Goal: Task Accomplishment & Management: Manage account settings

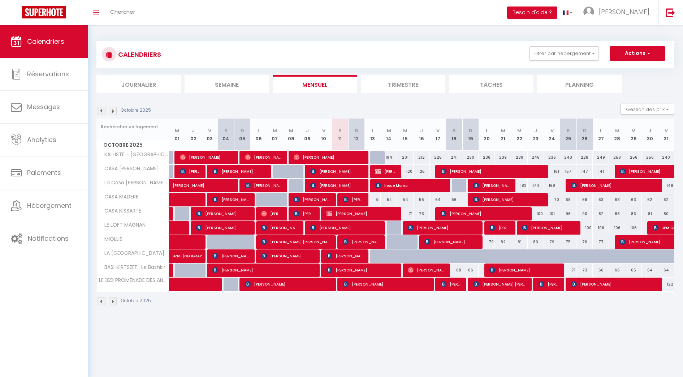
click at [114, 112] on img at bounding box center [113, 111] width 8 height 8
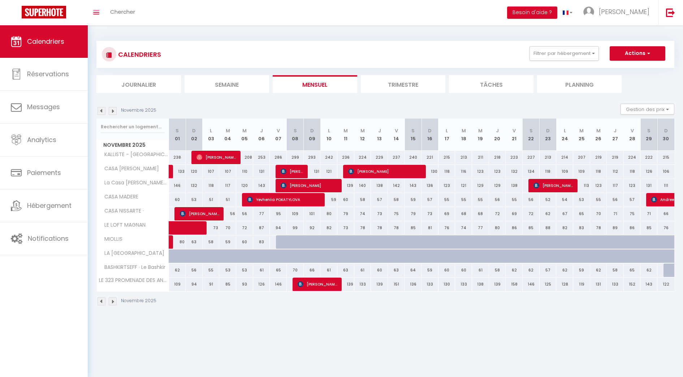
click at [102, 109] on img at bounding box center [102, 111] width 8 height 8
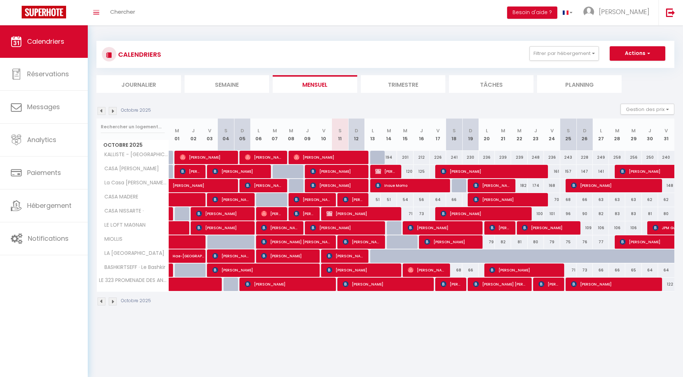
click at [113, 109] on img at bounding box center [113, 111] width 8 height 8
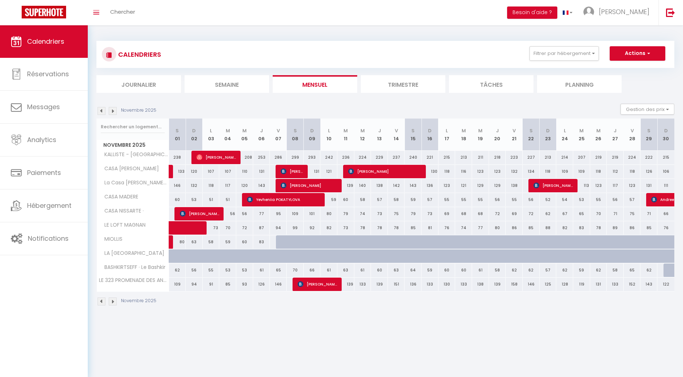
click at [104, 111] on img at bounding box center [102, 111] width 8 height 8
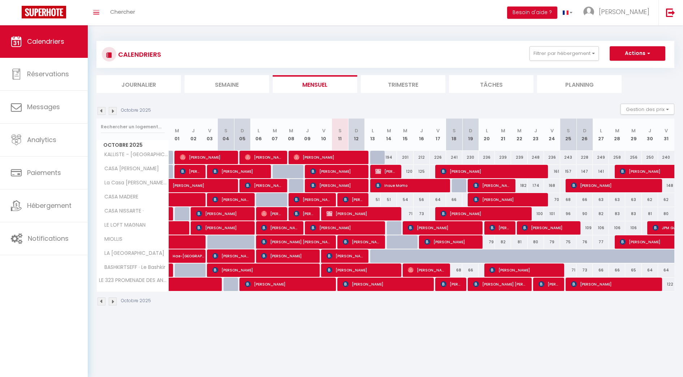
click at [482, 243] on div "79" at bounding box center [487, 241] width 16 height 13
type input "79"
type input "Lun 20 Octobre 2025"
type input "[DATE] Octobre 2025"
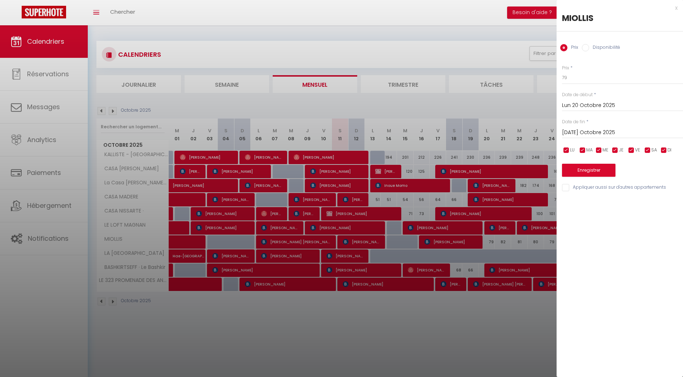
click at [679, 6] on div "x MIOLLIS Prix Disponibilité Prix * 79 Statut * Disponible Indisponible Date de…" at bounding box center [620, 99] width 126 height 199
click at [676, 9] on div "x" at bounding box center [617, 8] width 121 height 9
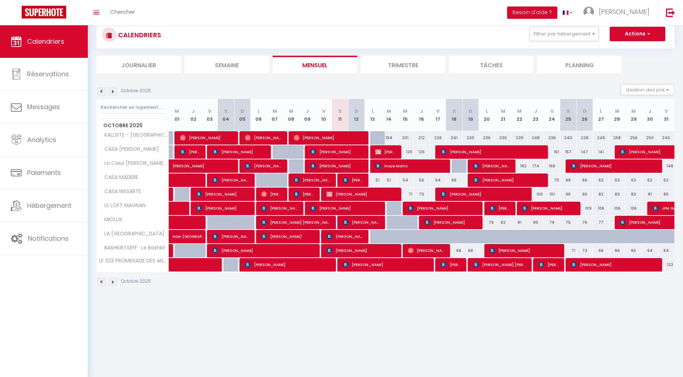
scroll to position [20, 0]
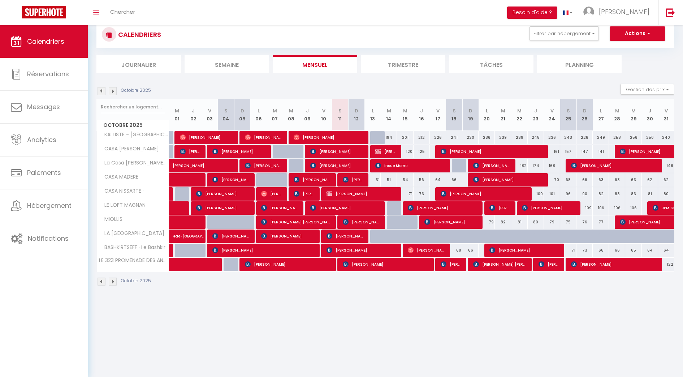
click at [214, 219] on div at bounding box center [215, 222] width 16 height 14
type input "77"
type input "Ven 03 Octobre 2025"
type input "[PERSON_NAME] 04 Octobre 2025"
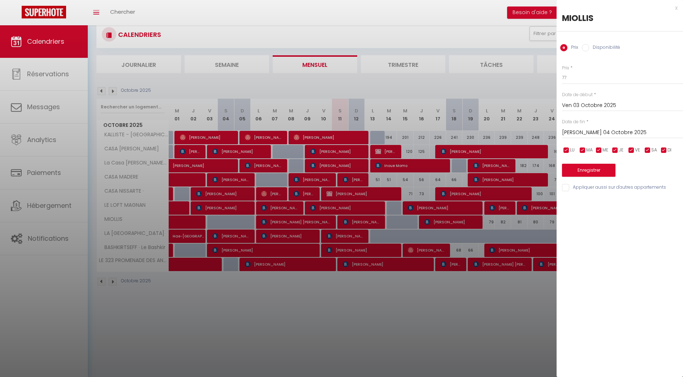
click at [676, 7] on div "x" at bounding box center [617, 8] width 121 height 9
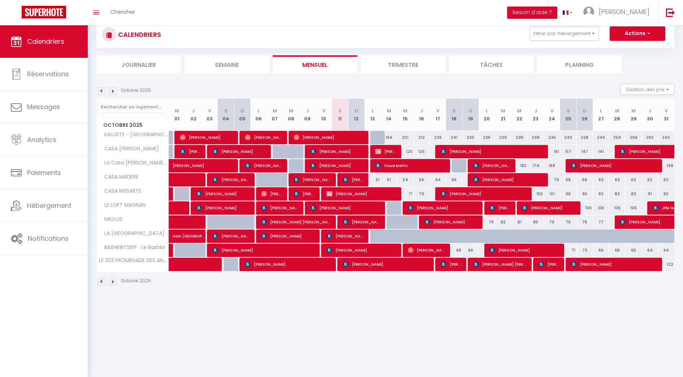
click at [100, 94] on img at bounding box center [102, 91] width 8 height 8
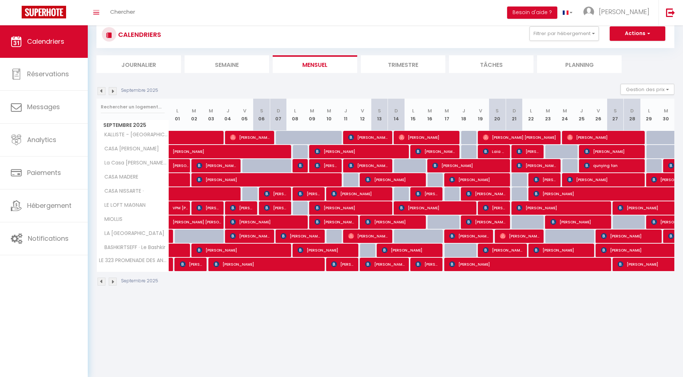
click at [112, 90] on img at bounding box center [113, 91] width 8 height 8
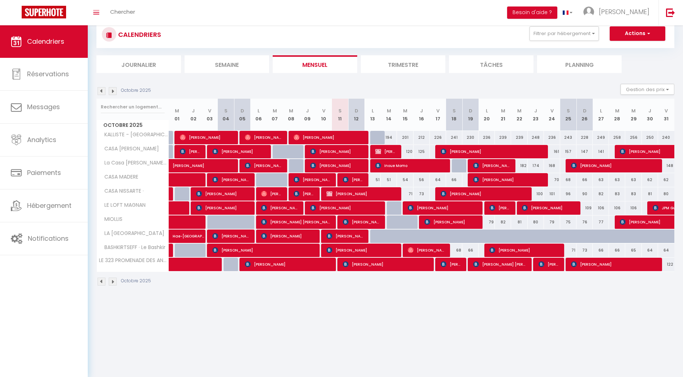
click at [102, 90] on img at bounding box center [102, 91] width 8 height 8
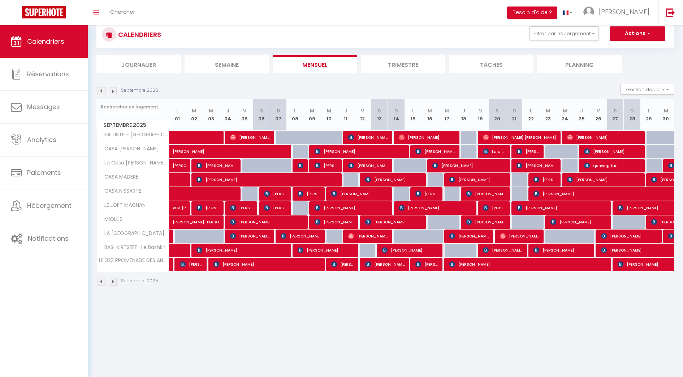
click at [102, 90] on img at bounding box center [102, 91] width 8 height 8
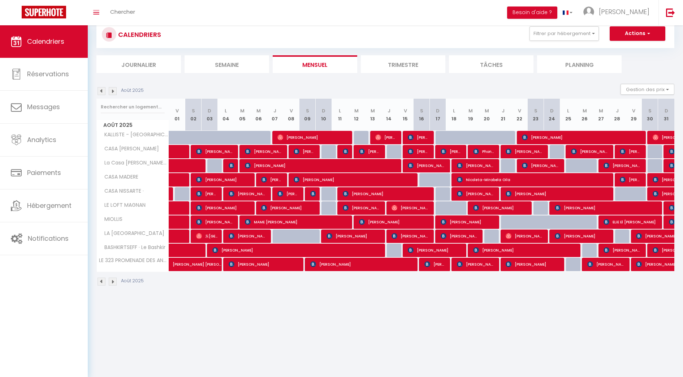
click at [113, 91] on img at bounding box center [113, 91] width 8 height 8
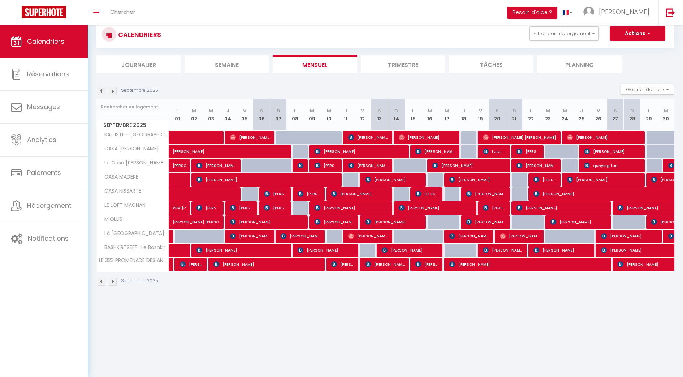
click at [113, 91] on img at bounding box center [113, 91] width 8 height 8
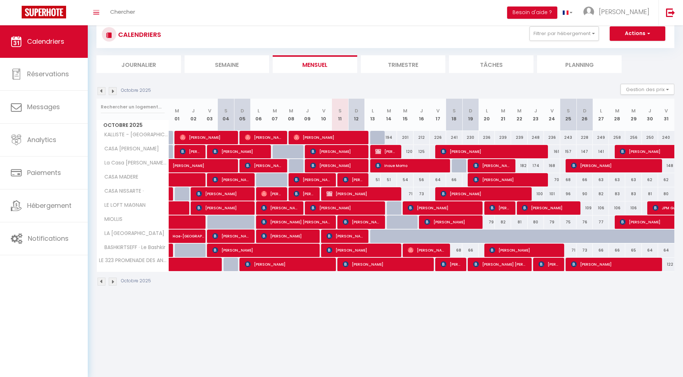
click at [388, 125] on th "M 14" at bounding box center [389, 115] width 16 height 32
click at [334, 95] on div "Octobre 2025 Gestion des prix Nb Nuits minimum Règles Disponibilité" at bounding box center [385, 91] width 578 height 15
click at [576, 42] on div "CALENDRIERS Filtrer par hébergement MES APPARTS CASA [PERSON_NAME] La Casa [PER…" at bounding box center [385, 34] width 567 height 16
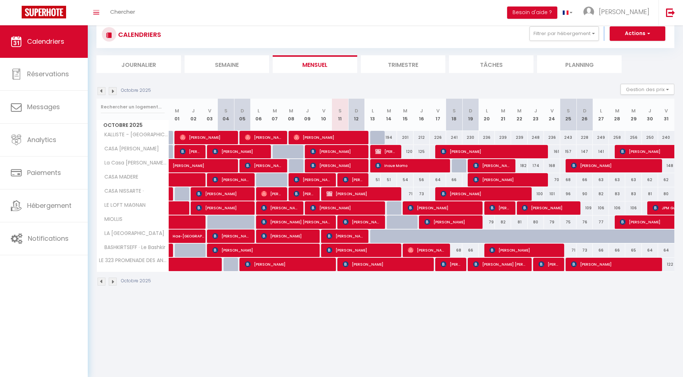
click at [576, 42] on div "CALENDRIERS Filtrer par hébergement MES APPARTS CASA [PERSON_NAME] La Casa [PER…" at bounding box center [385, 34] width 567 height 16
click at [575, 40] on button "Filtrer par hébergement" at bounding box center [564, 33] width 69 height 14
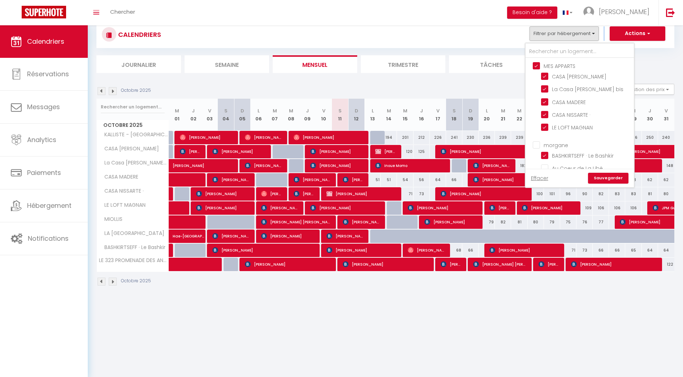
click at [535, 148] on input "morgane" at bounding box center [587, 144] width 108 height 7
checkbox input "true"
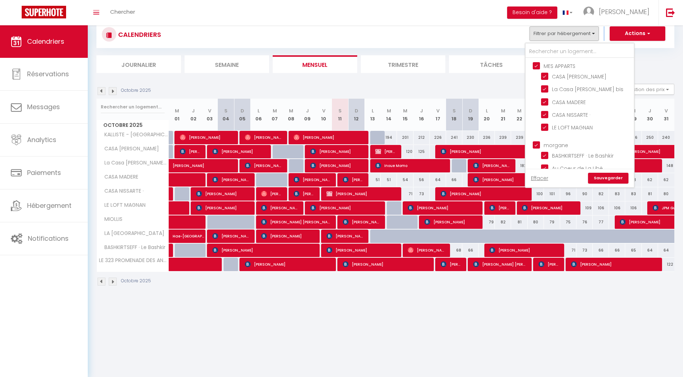
checkbox input "false"
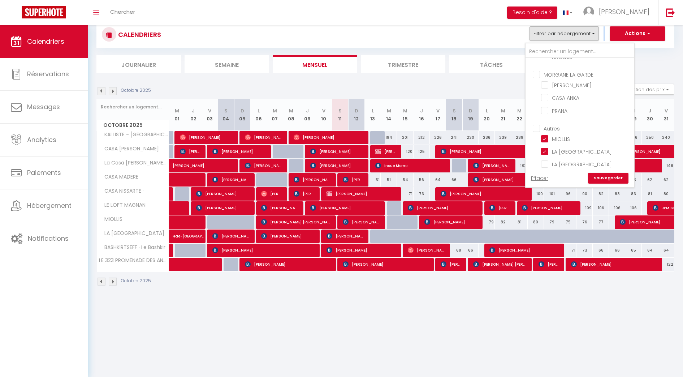
click at [534, 72] on input "MORGANE LA GARDE" at bounding box center [587, 73] width 108 height 7
checkbox input "true"
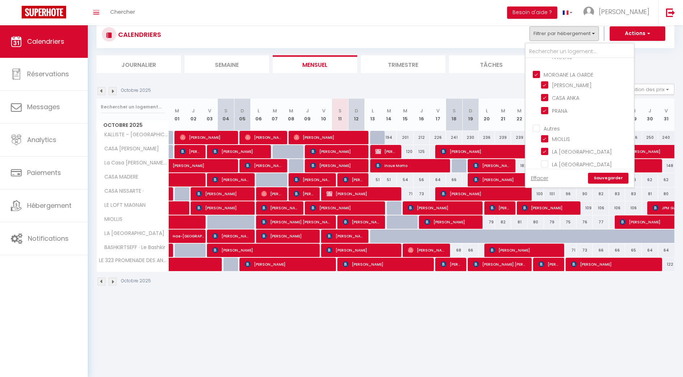
checkbox input "false"
click at [617, 179] on link "Sauvegarder" at bounding box center [608, 178] width 40 height 11
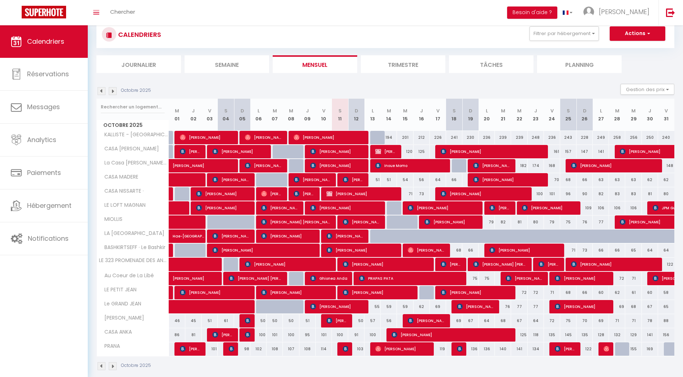
click at [583, 42] on div "CALENDRIERS Filtrer par hébergement MES APPARTS CASA [PERSON_NAME] La Casa [PER…" at bounding box center [385, 34] width 567 height 16
click at [581, 33] on button "Filtrer par hébergement" at bounding box center [564, 33] width 69 height 14
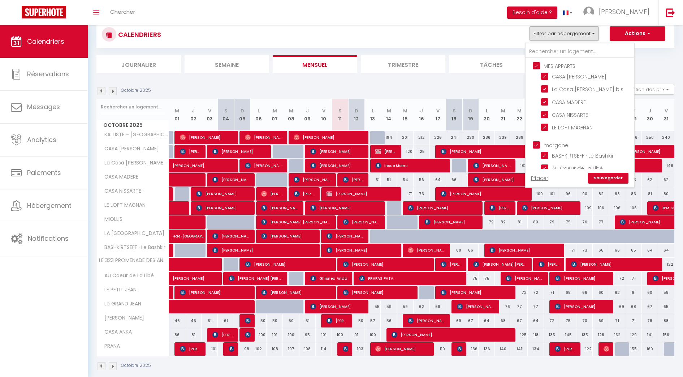
click at [535, 67] on input "MES APPARTS" at bounding box center [587, 65] width 108 height 7
checkbox input "false"
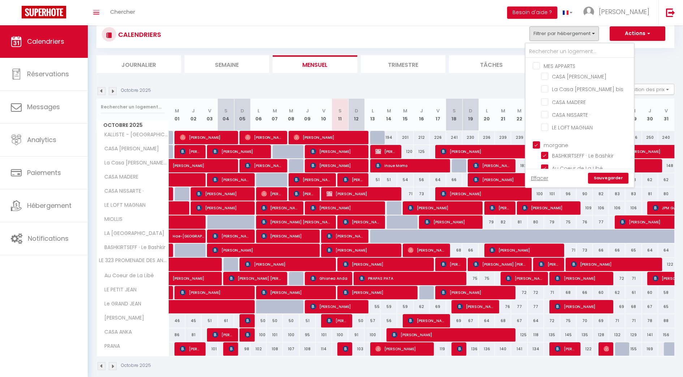
checkbox input "false"
click at [614, 175] on link "Sauvegarder" at bounding box center [608, 178] width 40 height 11
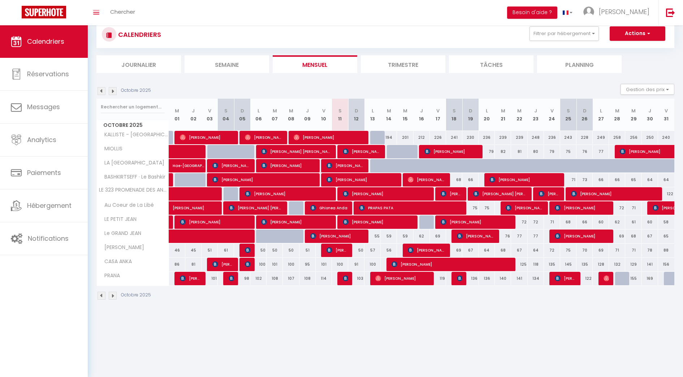
click at [65, 281] on div "Calendriers Réservations Messages Analytics Paiements Hébergement Notifications" at bounding box center [44, 201] width 88 height 353
drag, startPoint x: 409, startPoint y: 299, endPoint x: 406, endPoint y: 311, distance: 12.4
click at [406, 311] on div "CALENDRIERS Filtrer par hébergement MES APPARTS CASA [PERSON_NAME] La Casa [PER…" at bounding box center [385, 160] width 595 height 310
click at [113, 88] on img at bounding box center [113, 91] width 8 height 8
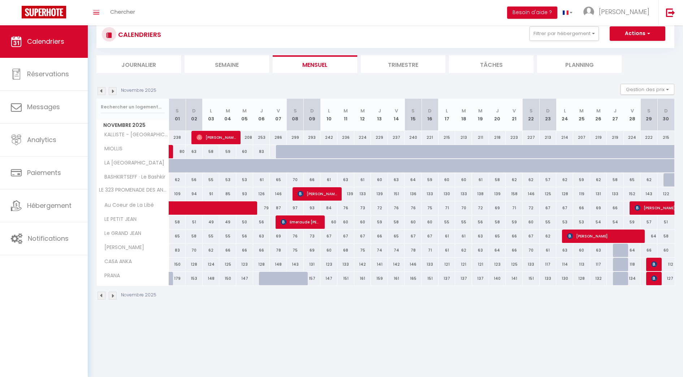
click at [102, 89] on img at bounding box center [102, 91] width 8 height 8
